Goal: Task Accomplishment & Management: Use online tool/utility

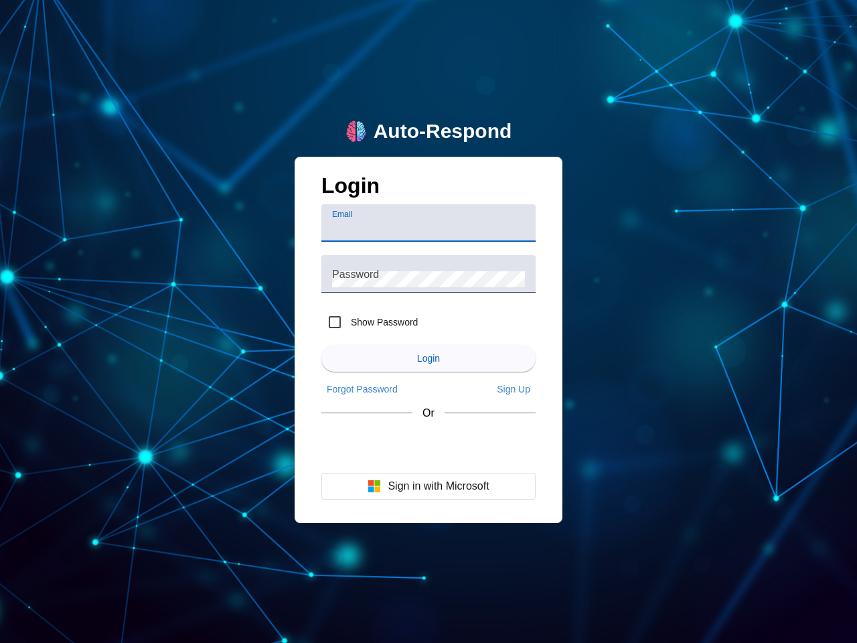
click at [429, 223] on input "Email" at bounding box center [428, 228] width 193 height 16
click at [370, 322] on label "Show Password" at bounding box center [383, 321] width 70 height 13
click at [348, 322] on input "Show Password" at bounding box center [334, 322] width 27 height 27
click at [335, 322] on input "Show Password" at bounding box center [334, 322] width 27 height 27
checkbox input "false"
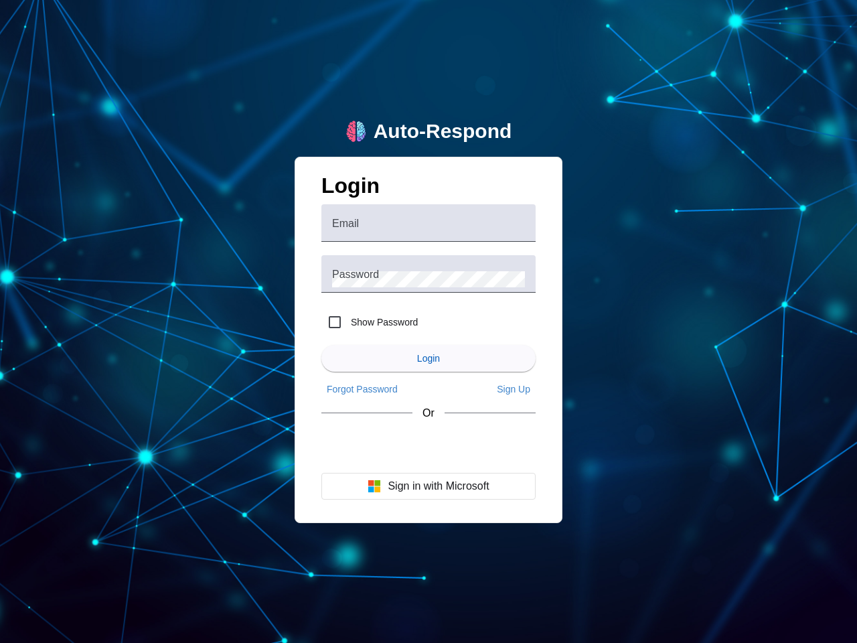
click at [429, 358] on span "Login" at bounding box center [428, 358] width 23 height 11
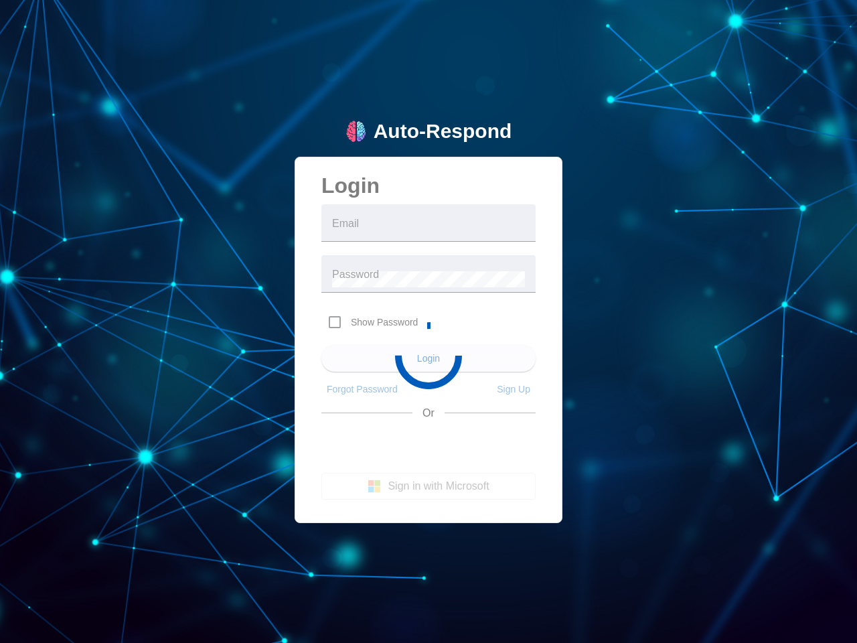
click at [362, 389] on app-main-login "Auto-Respond Login Email Password Show Password Login Forgot Password Sign Up O…" at bounding box center [428, 321] width 857 height 643
click at [514, 389] on app-main-login "Auto-Respond Login Email Password Show Password Login Forgot Password Sign Up O…" at bounding box center [428, 321] width 857 height 643
click at [429, 486] on button "Sign in with Microsoft" at bounding box center [428, 486] width 214 height 27
